Goal: Transaction & Acquisition: Subscribe to service/newsletter

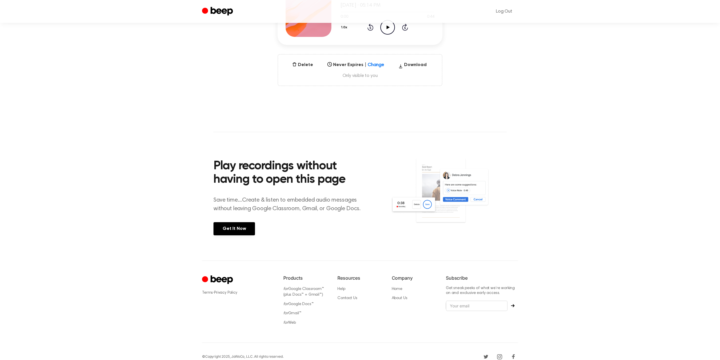
scroll to position [108, 0]
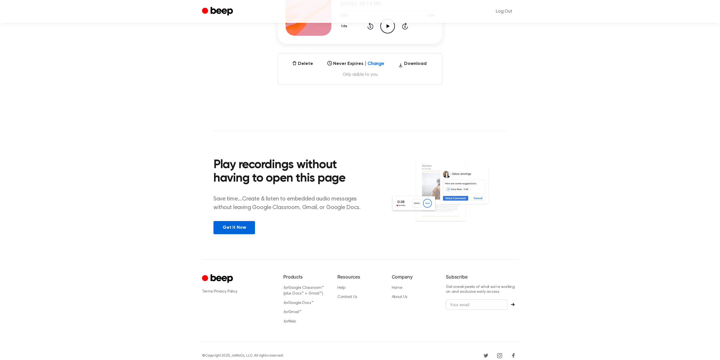
click at [232, 230] on link "Get It Now" at bounding box center [233, 227] width 41 height 13
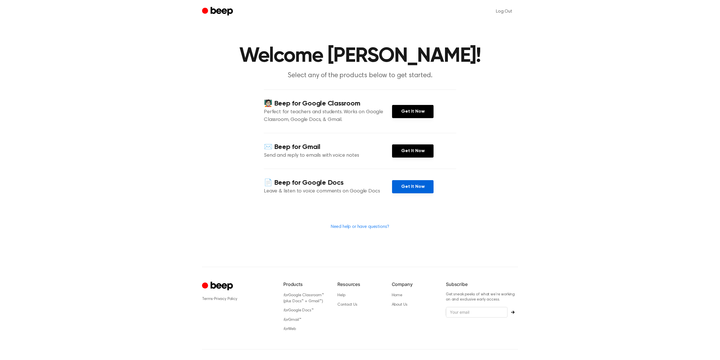
click at [410, 182] on link "Get It Now" at bounding box center [412, 186] width 41 height 13
